Goal: Transaction & Acquisition: Purchase product/service

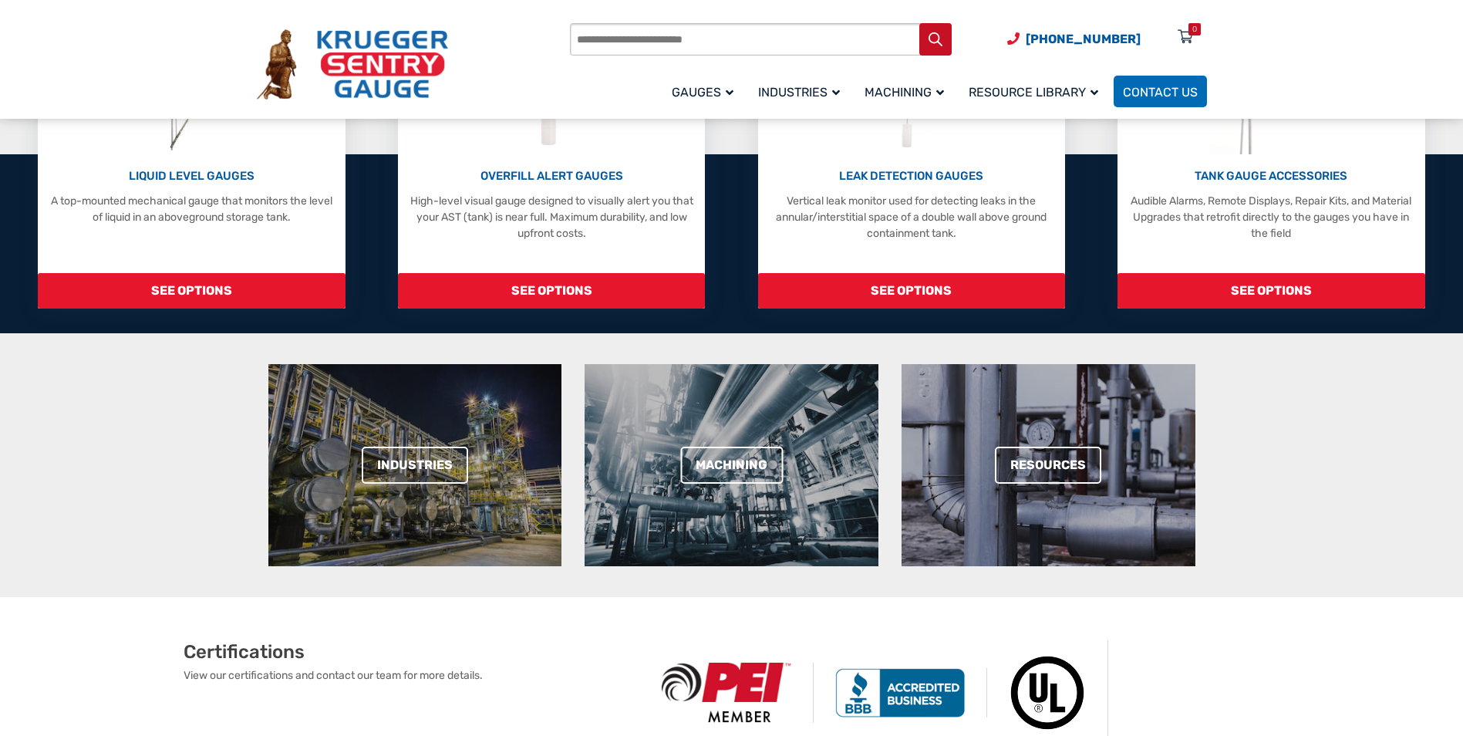
scroll to position [308, 0]
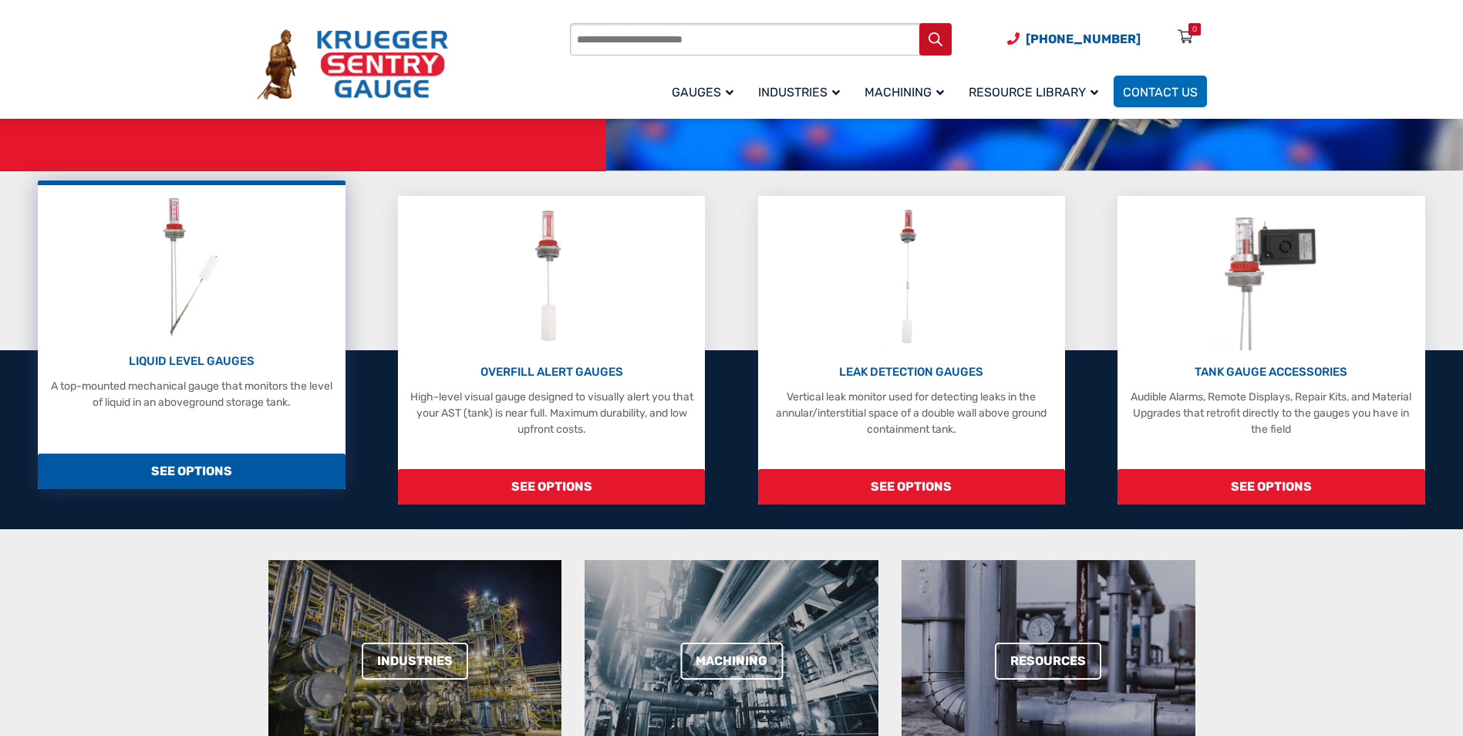
click at [178, 359] on p "LIQUID LEVEL GAUGES" at bounding box center [190, 361] width 291 height 18
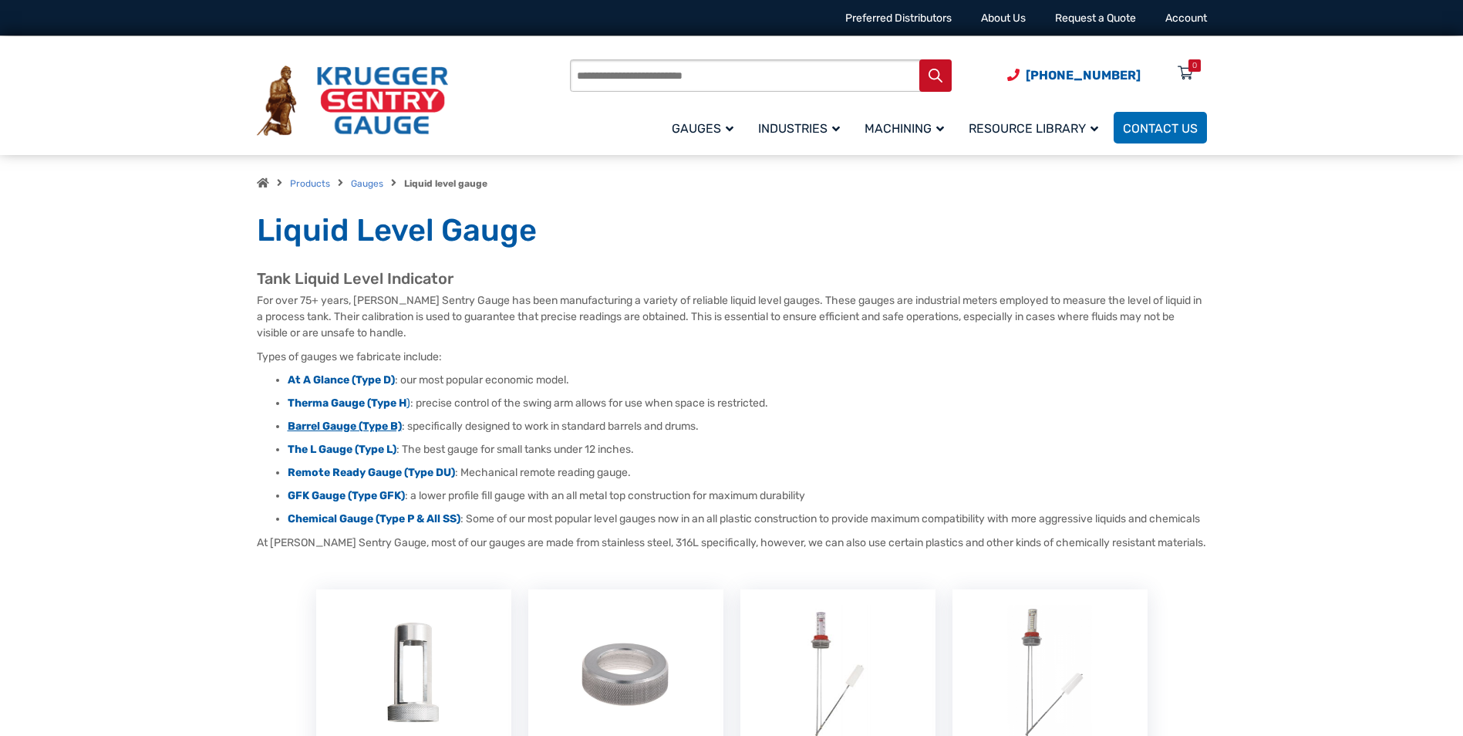
click at [358, 427] on strong "Barrel Gauge (Type B)" at bounding box center [345, 425] width 114 height 13
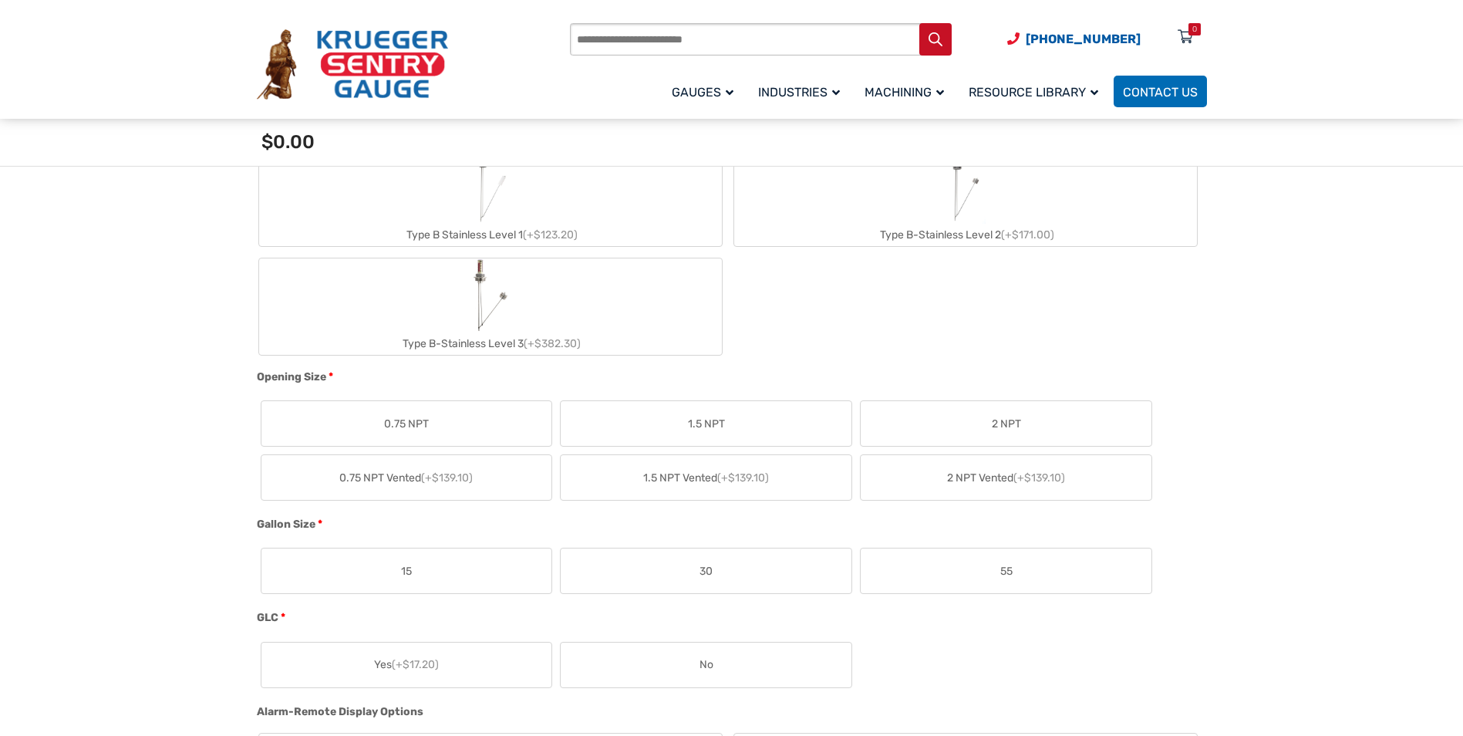
scroll to position [771, 0]
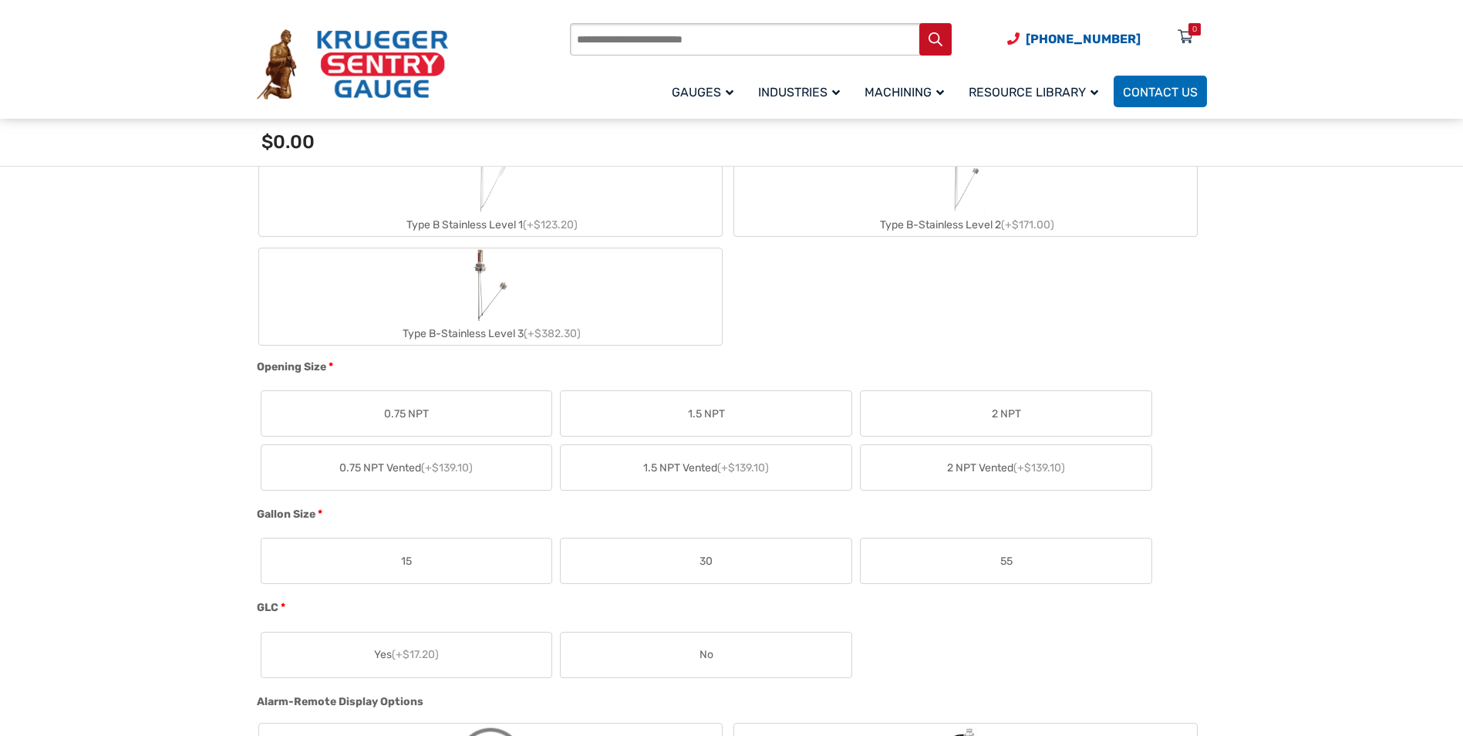
click at [404, 409] on span "0.75 NPT" at bounding box center [406, 414] width 45 height 16
